Goal: Task Accomplishment & Management: Use online tool/utility

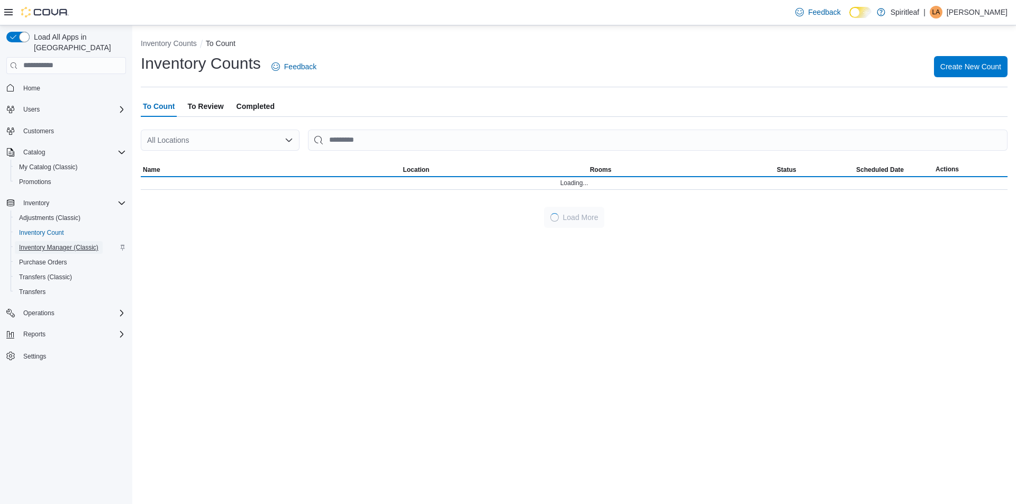
click at [78, 243] on span "Inventory Manager (Classic)" at bounding box center [58, 247] width 79 height 8
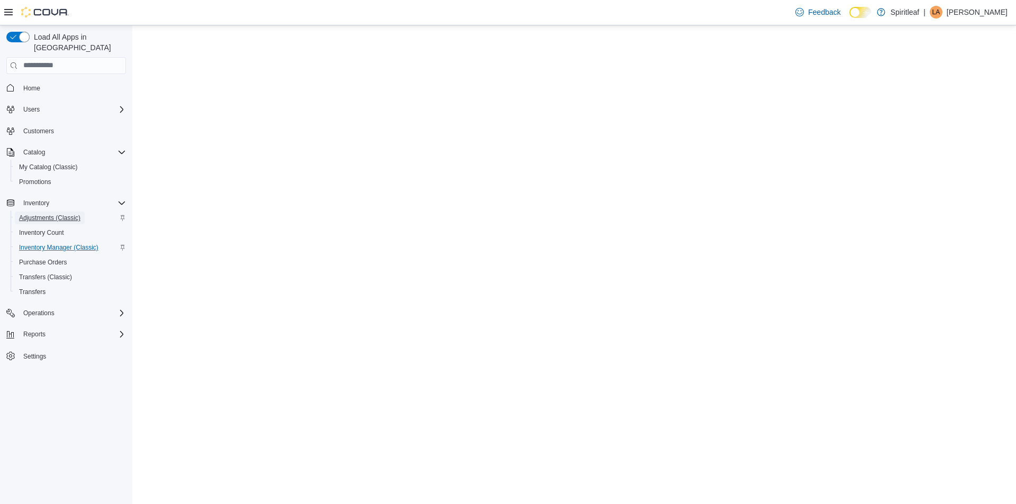
click at [59, 213] on span "Adjustments (Classic)" at bounding box center [49, 218] width 61 height 13
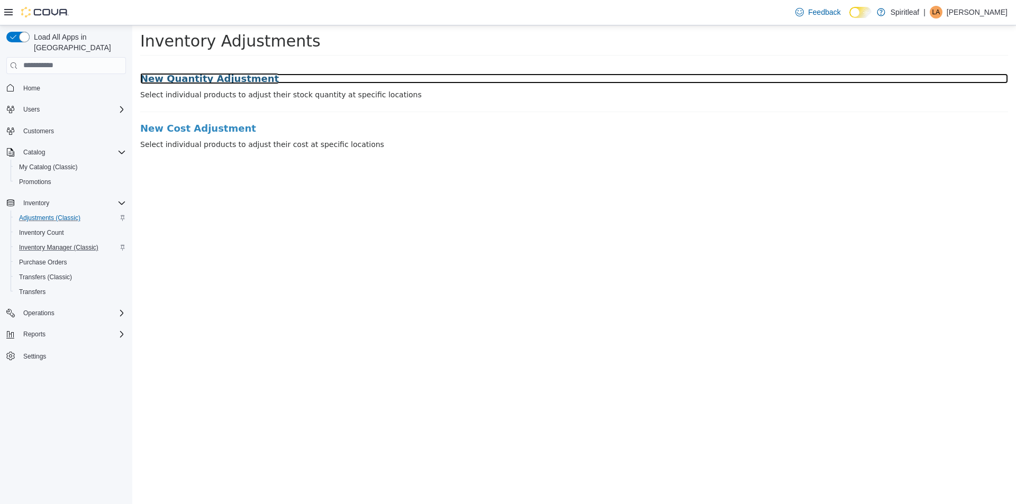
click at [217, 81] on h3 "New Quantity Adjustment" at bounding box center [574, 78] width 868 height 11
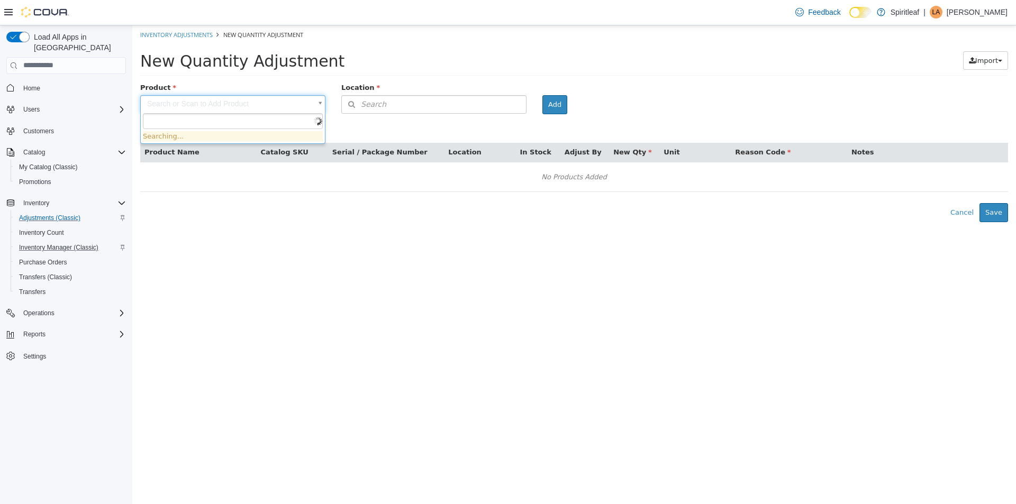
click at [280, 103] on body "× Inventory Adjustments New Quantity Adjustment New Quantity Adjustment Import …" at bounding box center [574, 123] width 884 height 197
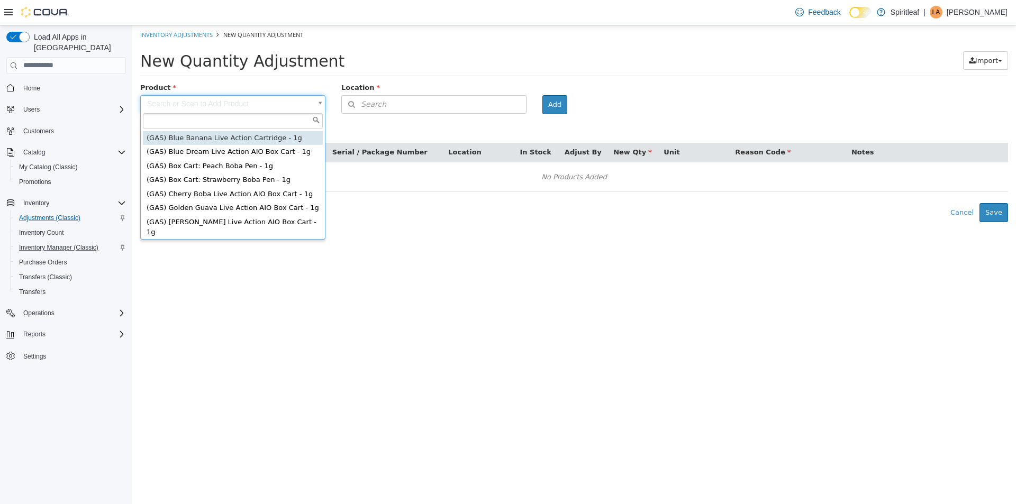
scroll to position [3, 0]
click at [350, 214] on body "× Inventory Adjustments New Quantity Adjustment New Quantity Adjustment Import …" at bounding box center [574, 123] width 884 height 197
